Goal: Navigation & Orientation: Find specific page/section

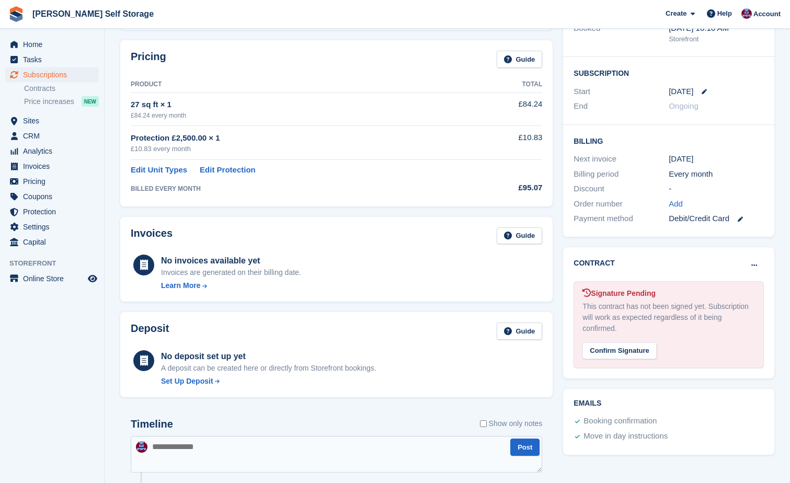
scroll to position [157, 0]
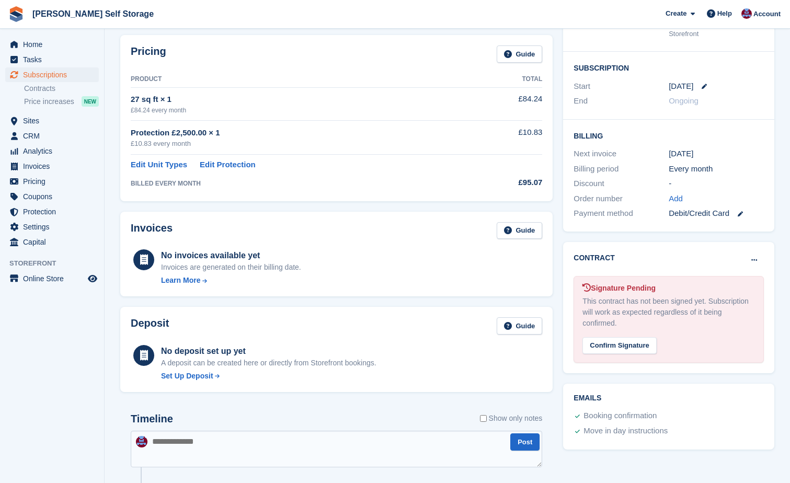
drag, startPoint x: 613, startPoint y: 351, endPoint x: 556, endPoint y: 30, distance: 325.9
click at [613, 351] on div "Confirm Signature" at bounding box center [619, 345] width 74 height 17
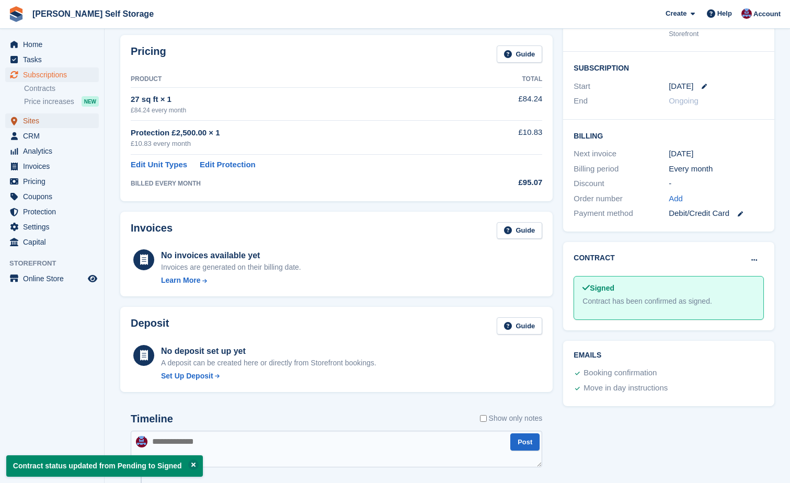
click at [23, 121] on link "Sites" at bounding box center [52, 120] width 94 height 15
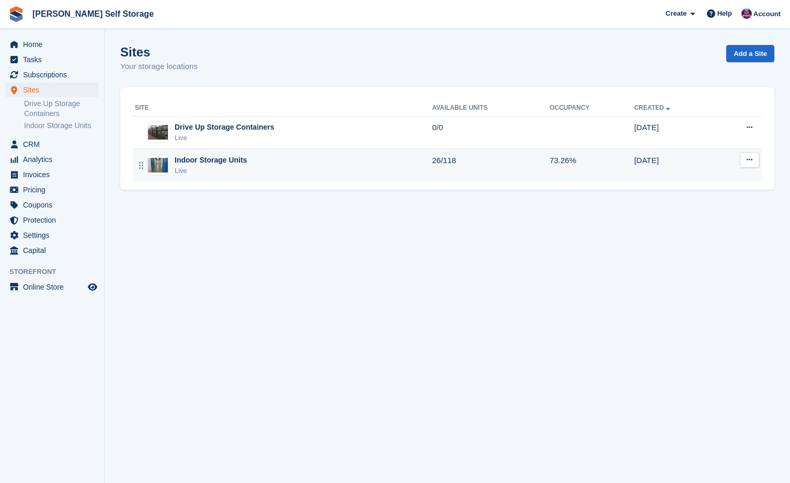
click at [445, 161] on td "26/118" at bounding box center [491, 165] width 118 height 32
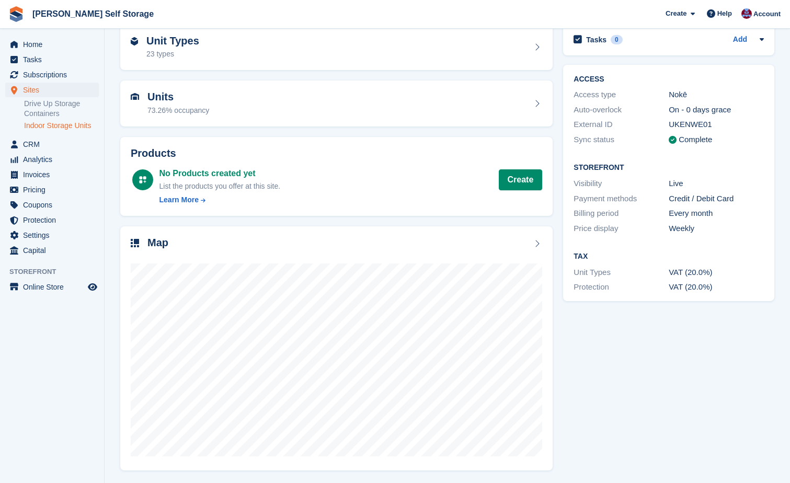
scroll to position [53, 0]
click at [26, 160] on span "Analytics" at bounding box center [54, 159] width 63 height 15
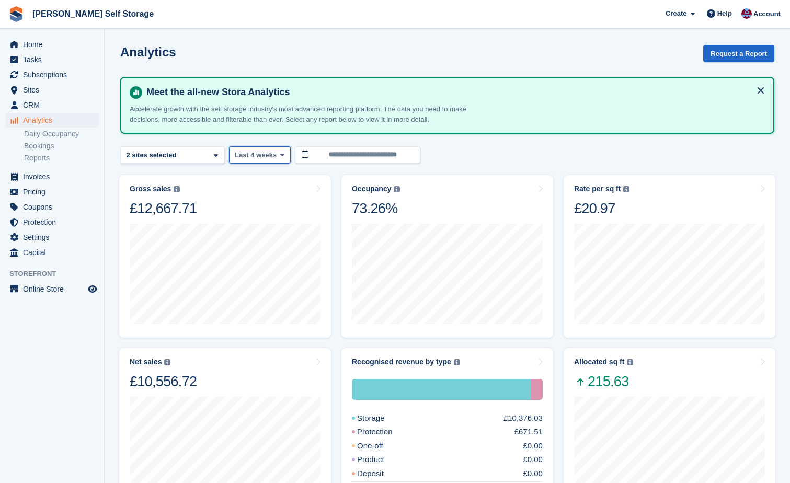
click at [280, 152] on icon at bounding box center [282, 155] width 4 height 7
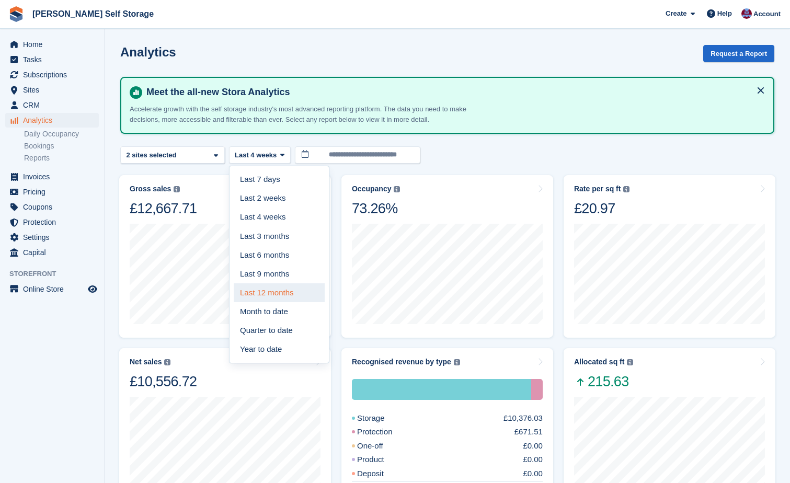
click at [265, 297] on link "Last 12 months" at bounding box center [279, 292] width 91 height 19
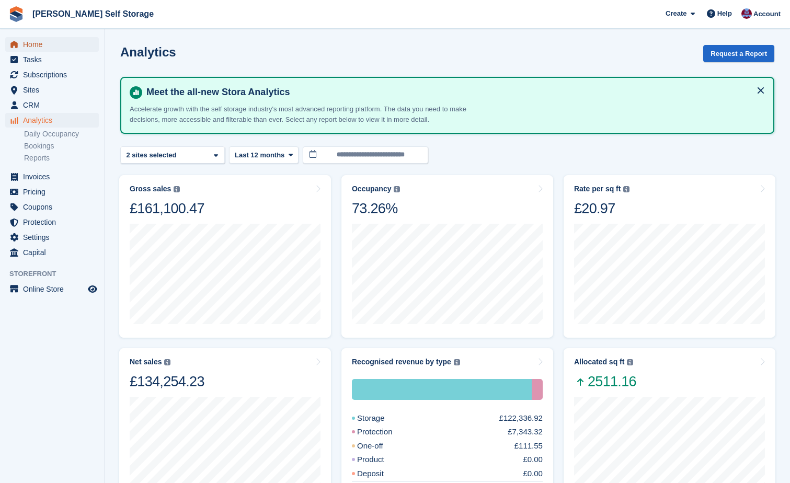
click at [29, 40] on span "Home" at bounding box center [54, 44] width 63 height 15
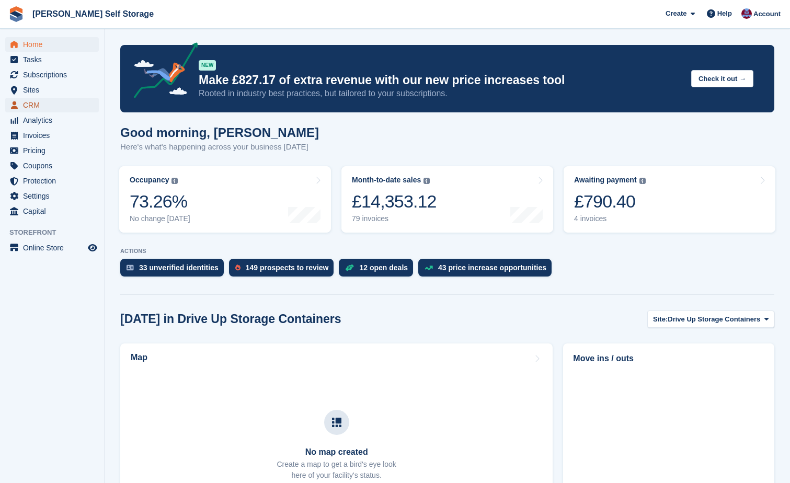
click at [36, 105] on span "CRM" at bounding box center [54, 105] width 63 height 15
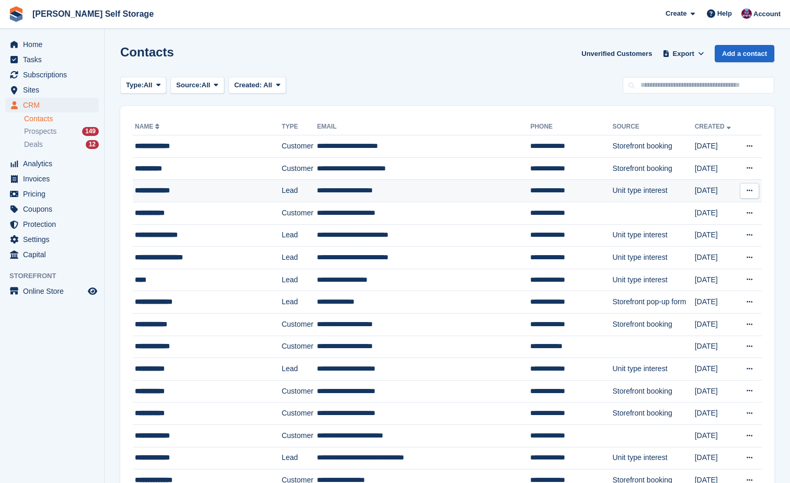
click at [613, 194] on td "Unit type interest" at bounding box center [654, 191] width 82 height 22
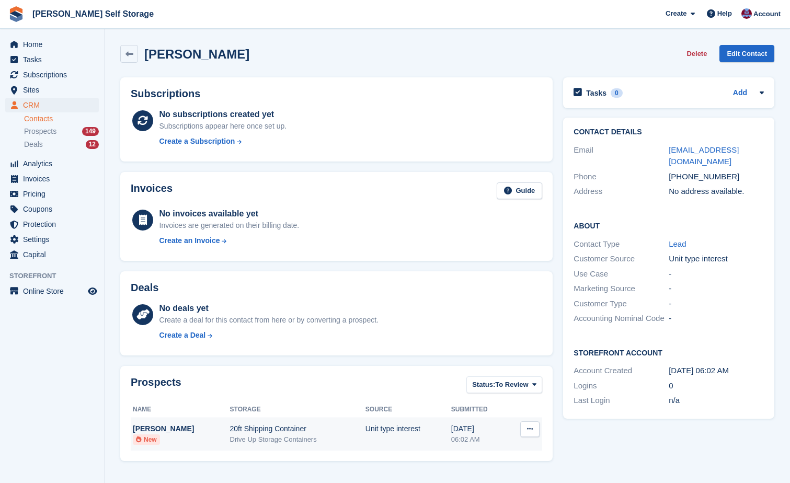
click at [174, 428] on div "John Benedict" at bounding box center [181, 428] width 97 height 11
